Goal: Task Accomplishment & Management: Use online tool/utility

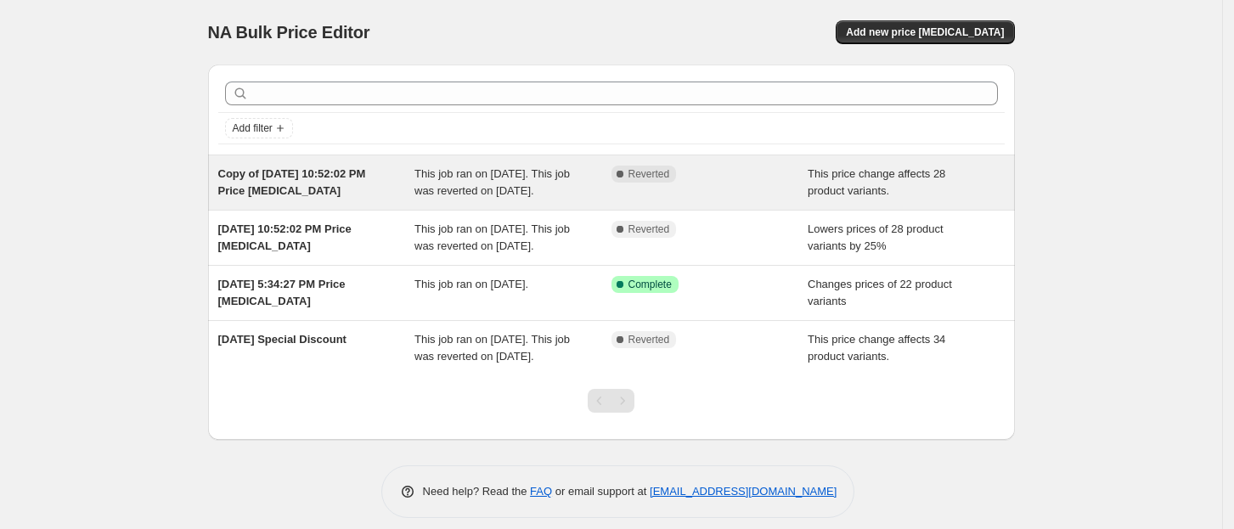
click at [426, 197] on span "This job ran on [DATE]. This job was reverted on [DATE]." at bounding box center [491, 182] width 155 height 30
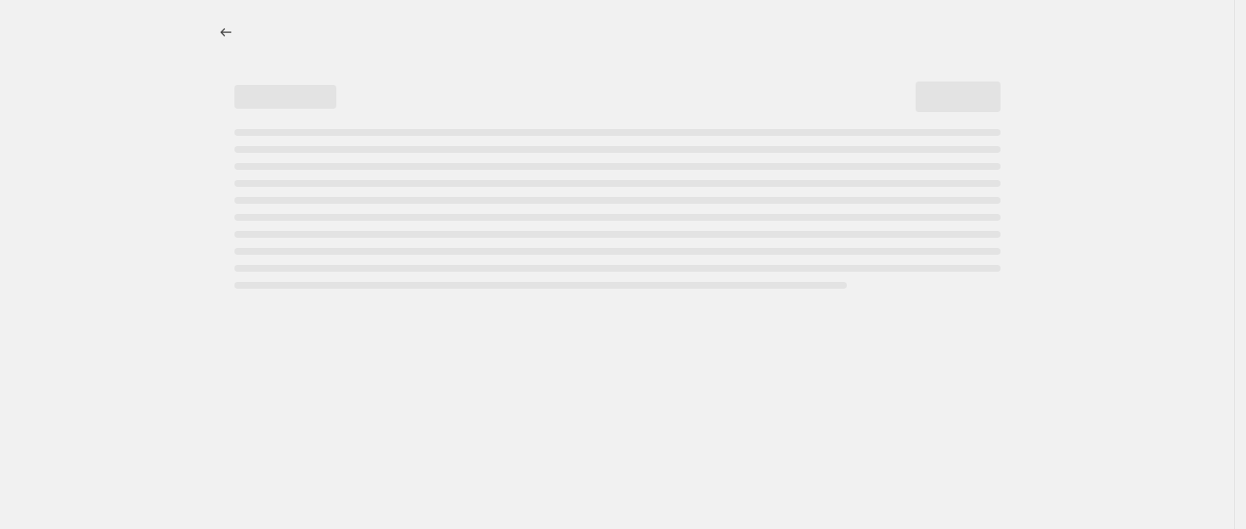
select select "pcap"
select select "no_change"
select select "product_status"
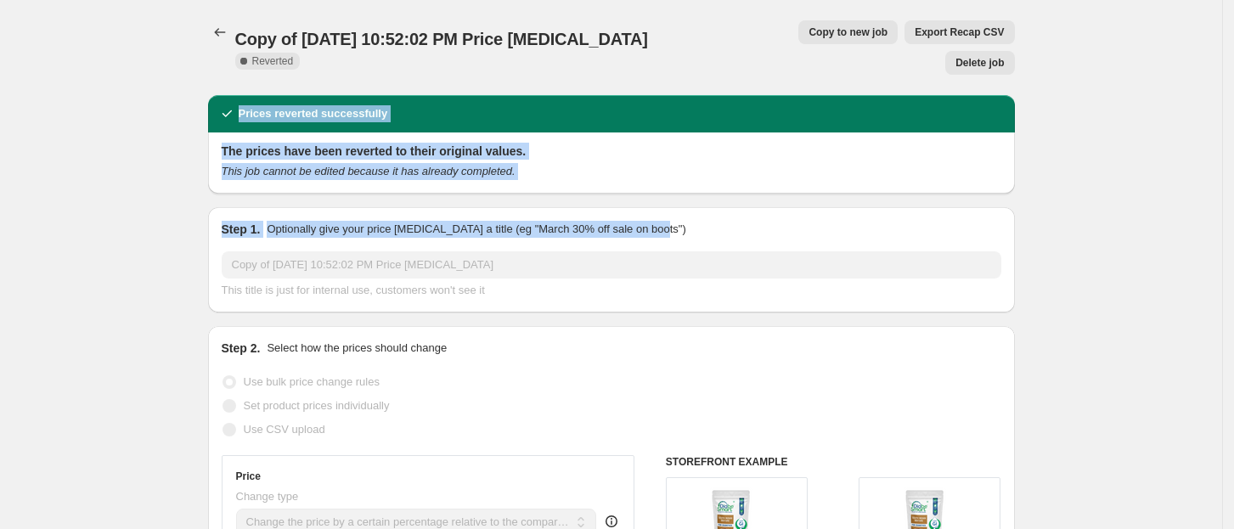
drag, startPoint x: 1232, startPoint y: 33, endPoint x: 1205, endPoint y: 189, distance: 158.6
click at [1234, 173] on html "Home Settings Plans Skip to content Copy of Jul 31, 2025, 10:52:02 PM Price cha…" at bounding box center [617, 264] width 1234 height 529
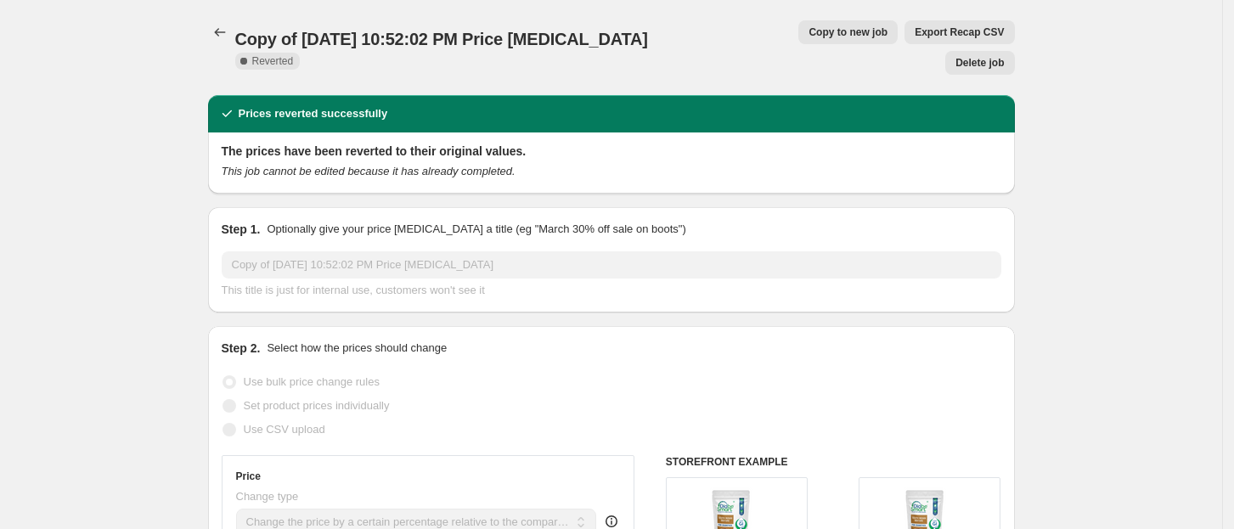
click at [809, 34] on span "Copy to new job" at bounding box center [848, 32] width 79 height 14
select select "pcap"
select select "no_change"
select select "product_status"
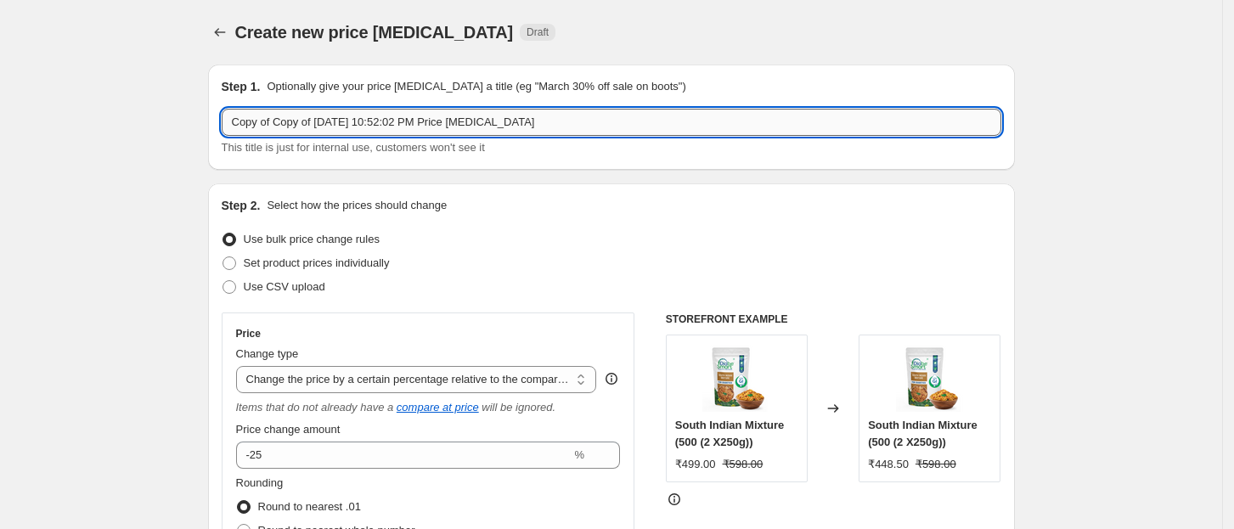
drag, startPoint x: 582, startPoint y: 120, endPoint x: 231, endPoint y: 134, distance: 351.1
click at [231, 134] on input "Copy of Copy of Jul 31, 2025, 10:52:02 PM Price change job" at bounding box center [612, 122] width 780 height 27
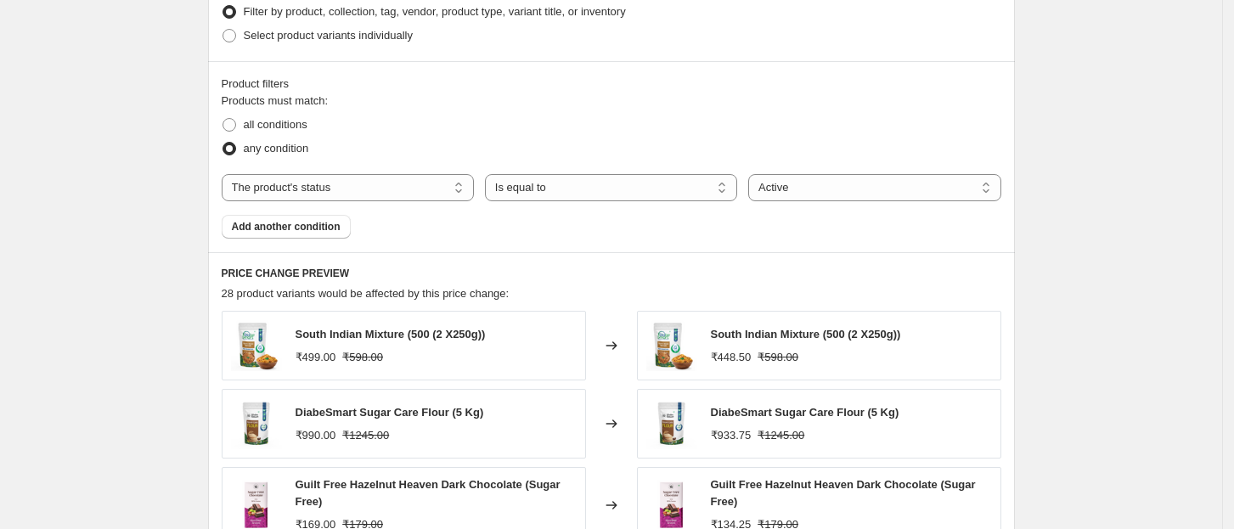
scroll to position [1387, 0]
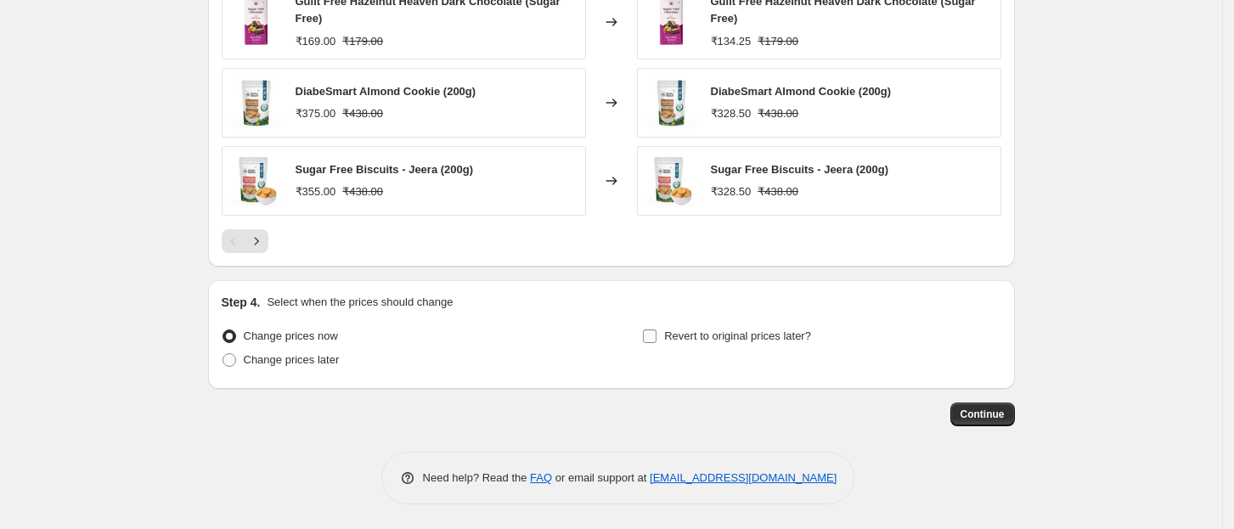
type input "Pay Day Sale- Sep"
click at [648, 337] on input "Revert to original prices later?" at bounding box center [650, 337] width 14 height 14
checkbox input "true"
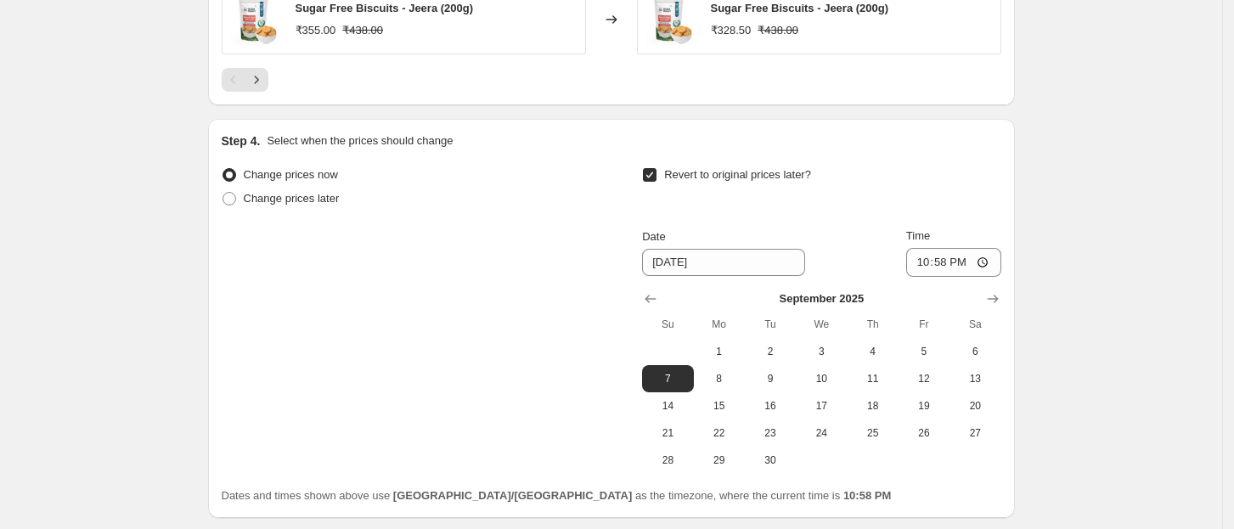
scroll to position [1578, 0]
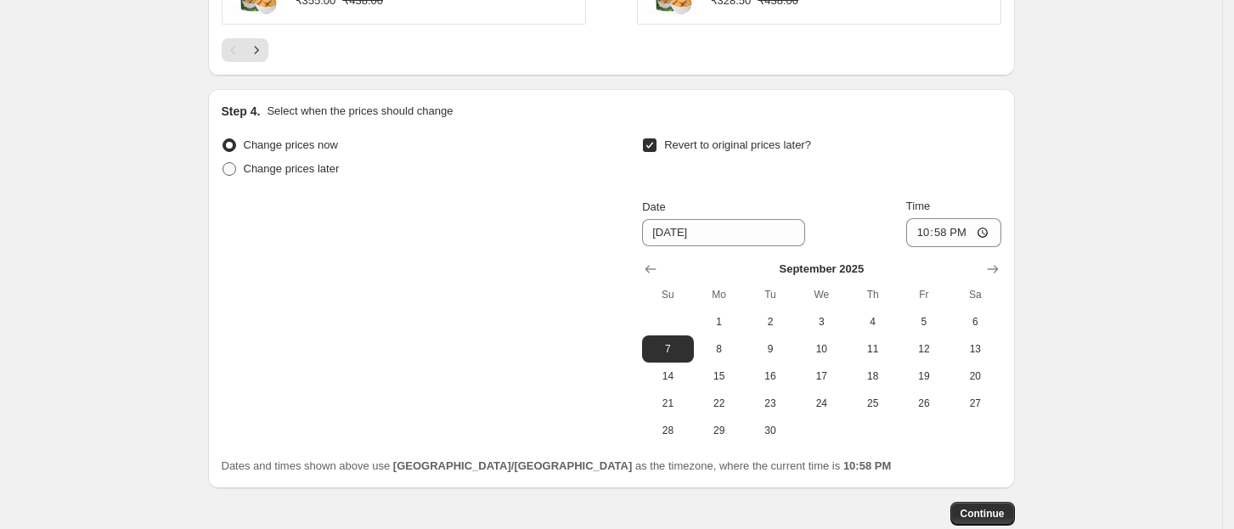
click at [315, 170] on span "Change prices later" at bounding box center [292, 168] width 96 height 13
click at [223, 163] on input "Change prices later" at bounding box center [223, 162] width 1 height 1
radio input "true"
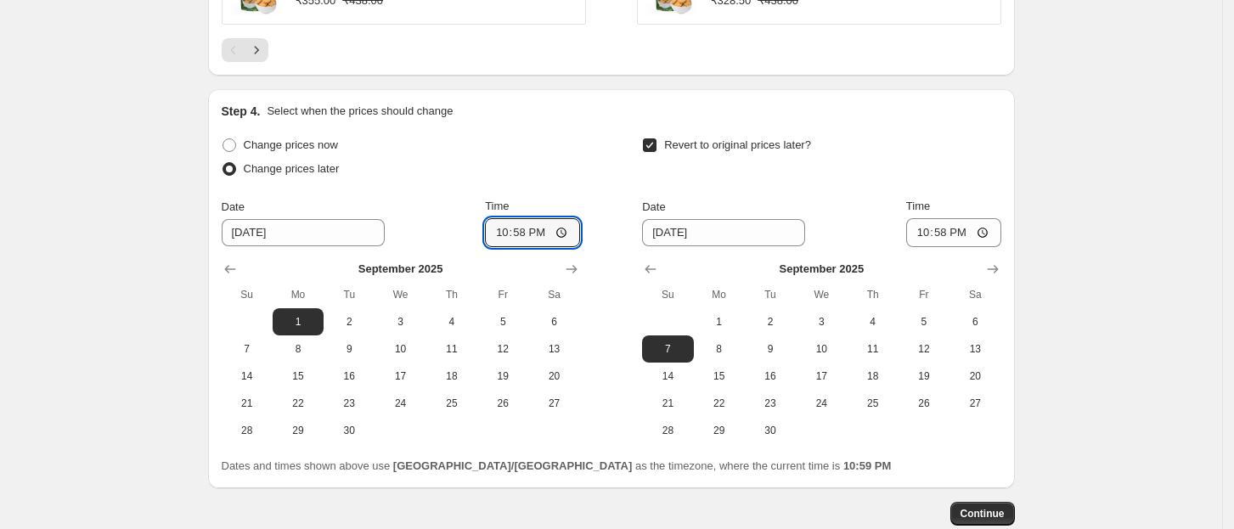
drag, startPoint x: 523, startPoint y: 227, endPoint x: 521, endPoint y: 252, distance: 25.6
click at [525, 228] on input "22:58" at bounding box center [532, 232] width 95 height 29
type input "00:00"
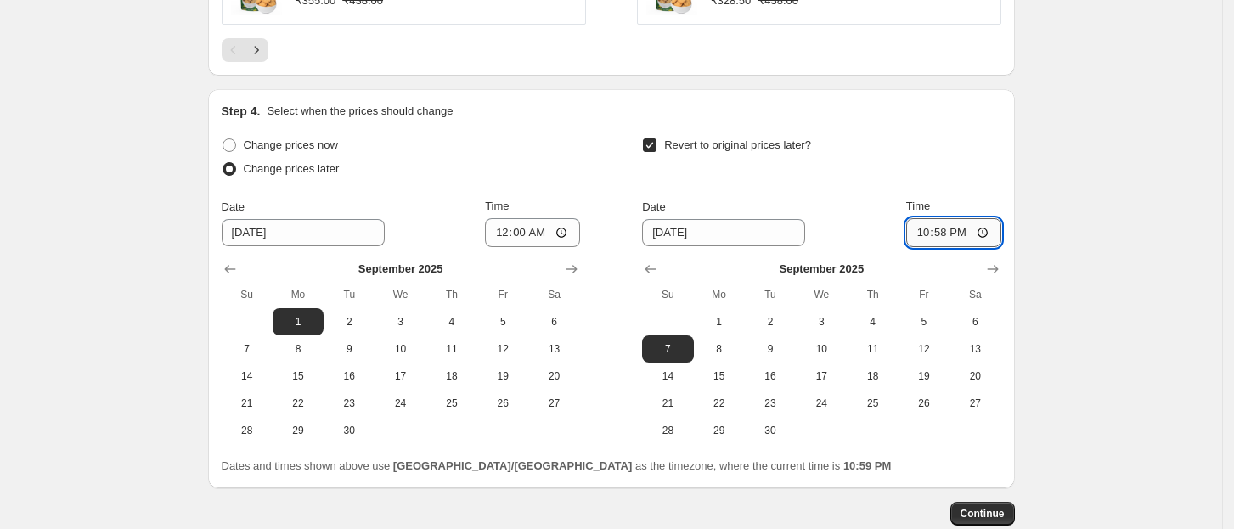
click at [973, 237] on input "22:58" at bounding box center [953, 232] width 95 height 29
type input "23:59"
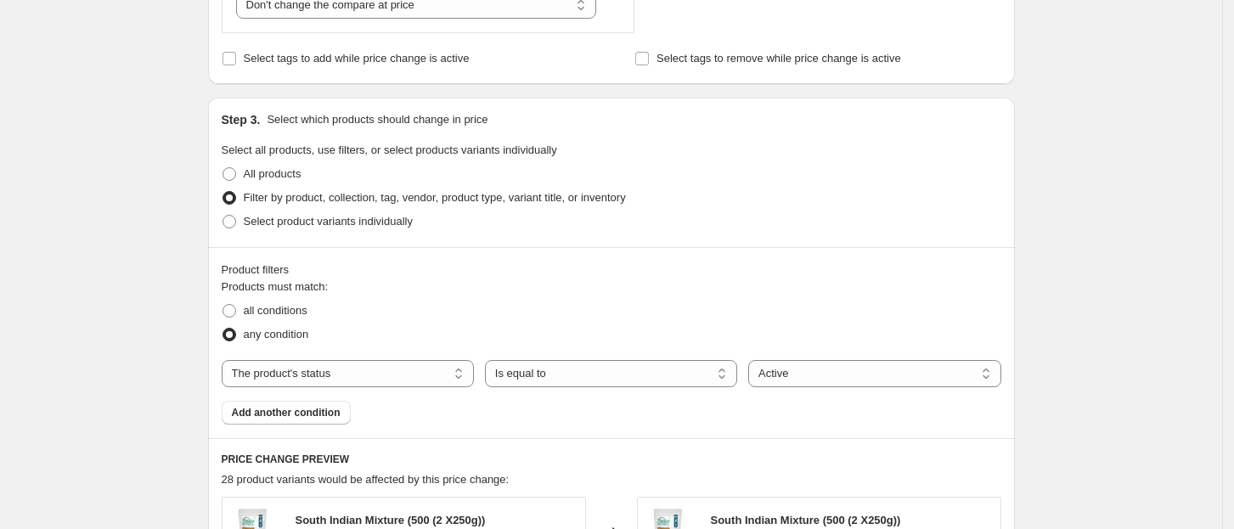
scroll to position [1678, 0]
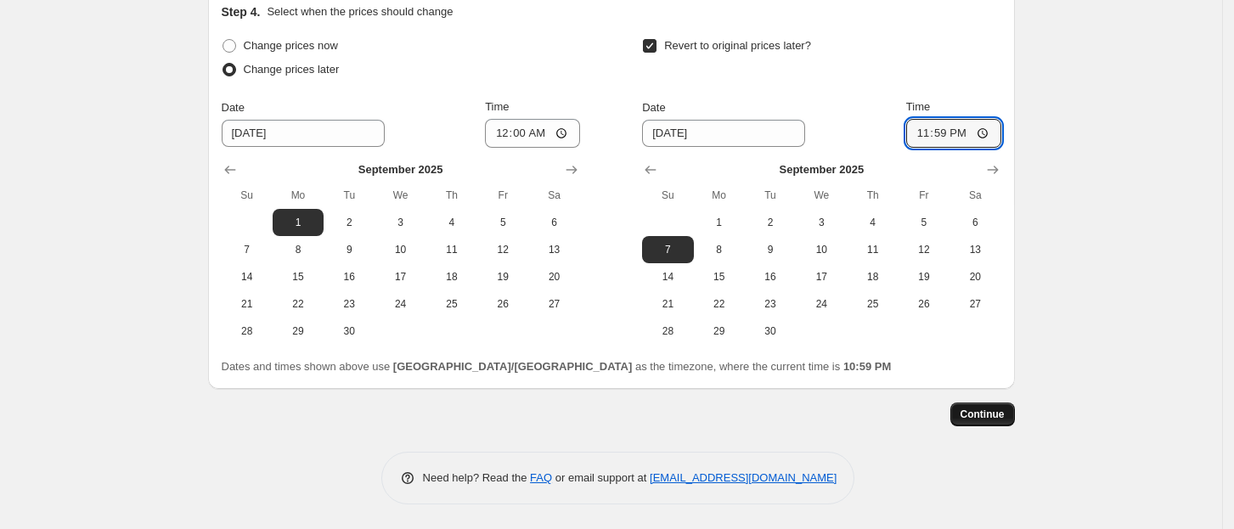
click at [982, 404] on button "Continue" at bounding box center [982, 415] width 65 height 24
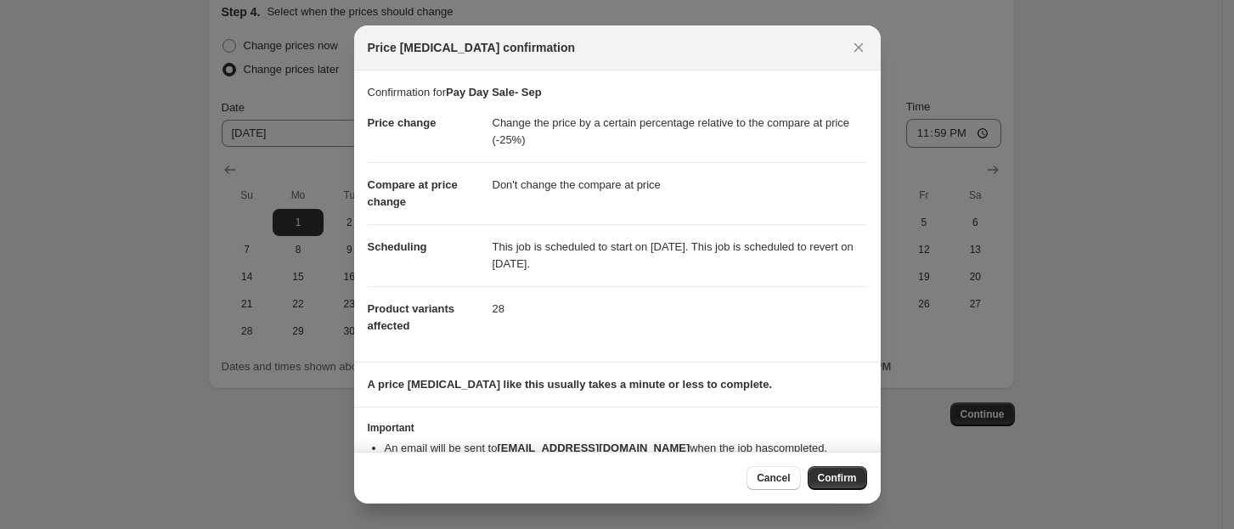
drag, startPoint x: 867, startPoint y: 275, endPoint x: 867, endPoint y: 336, distance: 61.2
click at [867, 336] on section "Confirmation for Pay Day Sale- Sep Price change Change the price by a certain p…" at bounding box center [617, 215] width 527 height 291
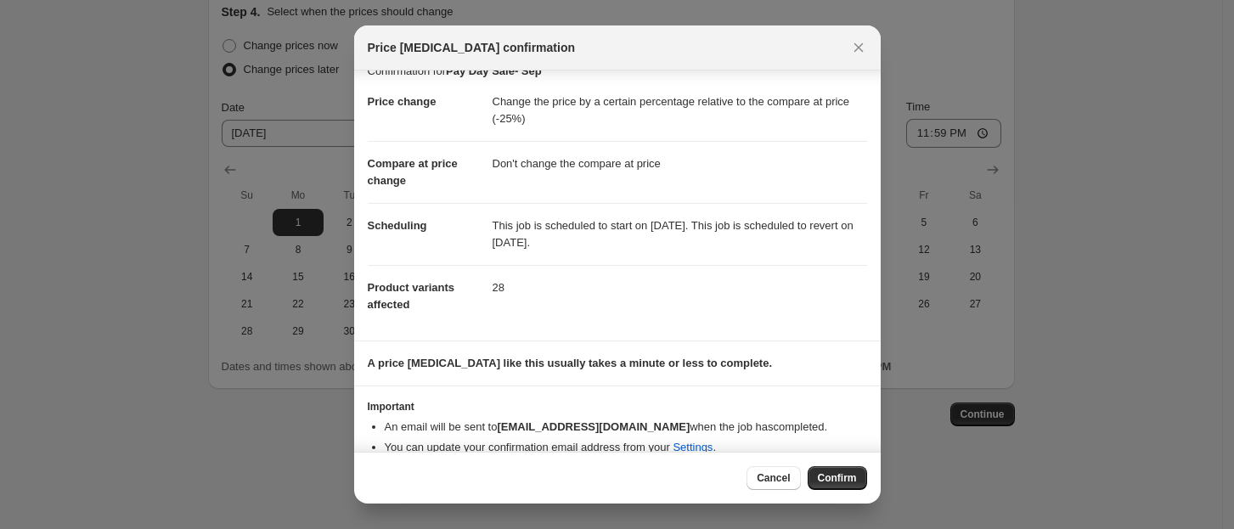
scroll to position [41, 0]
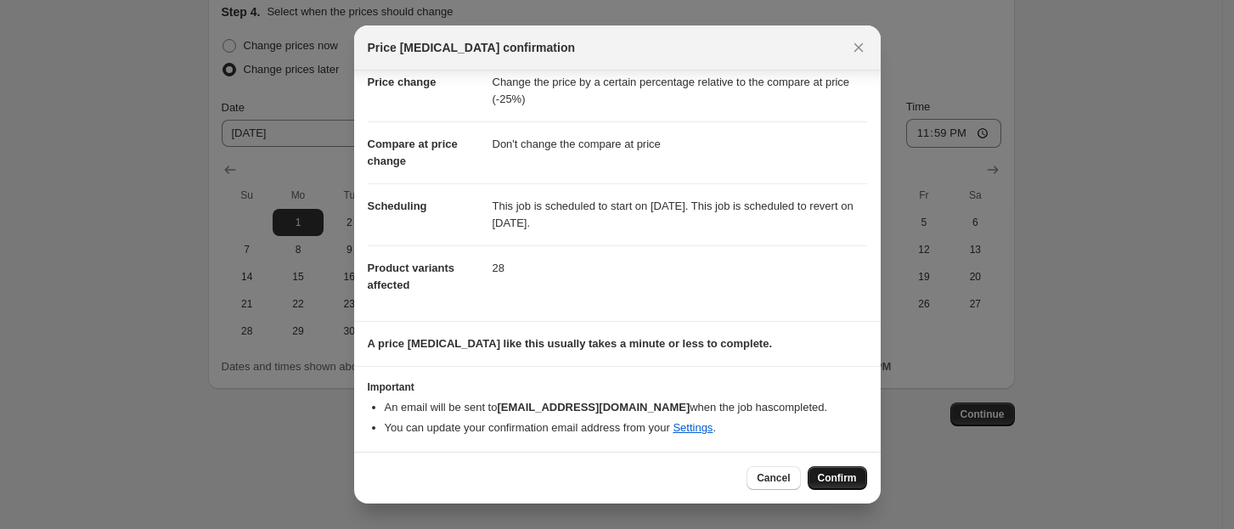
click at [841, 474] on span "Confirm" at bounding box center [837, 478] width 39 height 14
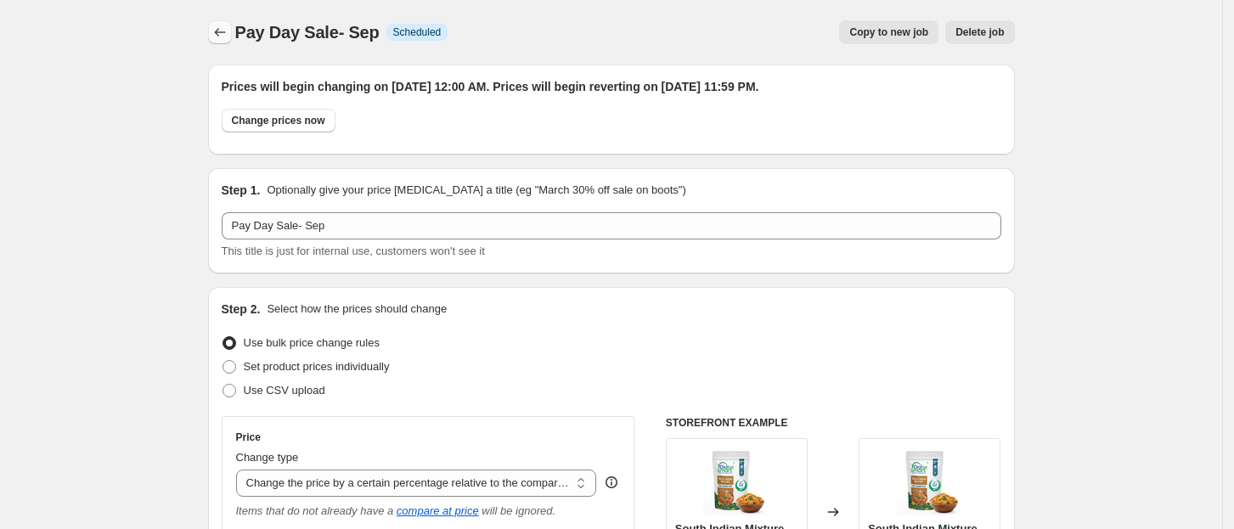
click at [226, 37] on icon "Price change jobs" at bounding box center [219, 32] width 17 height 17
